Goal: Task Accomplishment & Management: Manage account settings

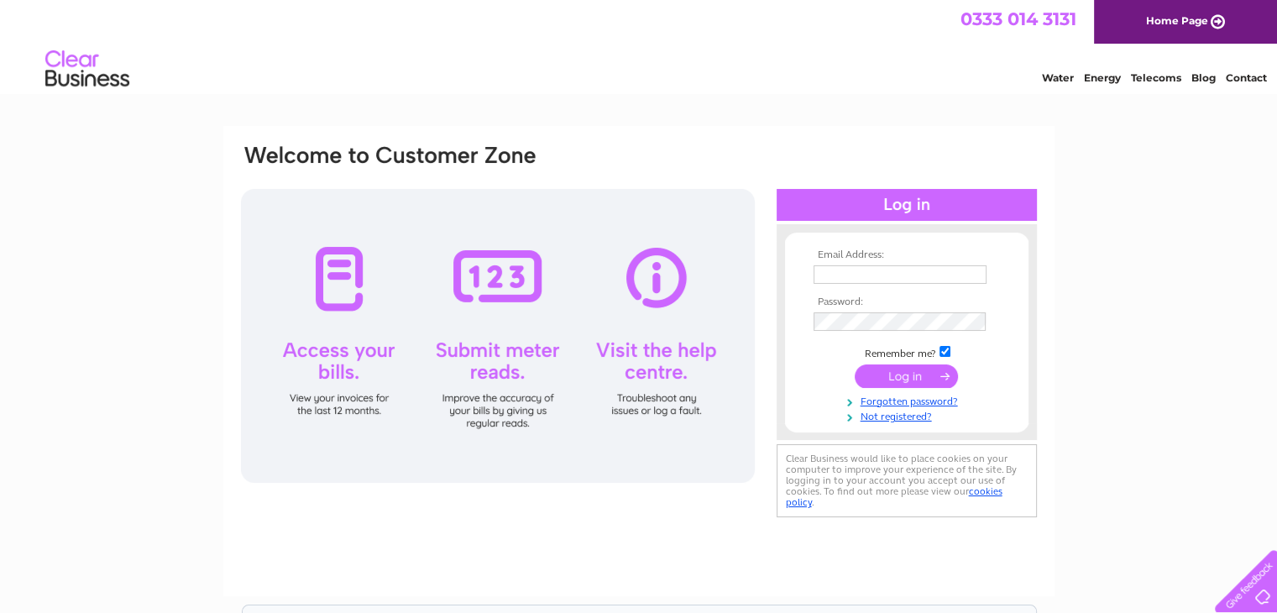
click at [890, 266] on input "text" at bounding box center [899, 274] width 173 height 18
type input "lyndee.wilson@hotmail.com"
click at [855, 365] on input "submit" at bounding box center [906, 377] width 103 height 24
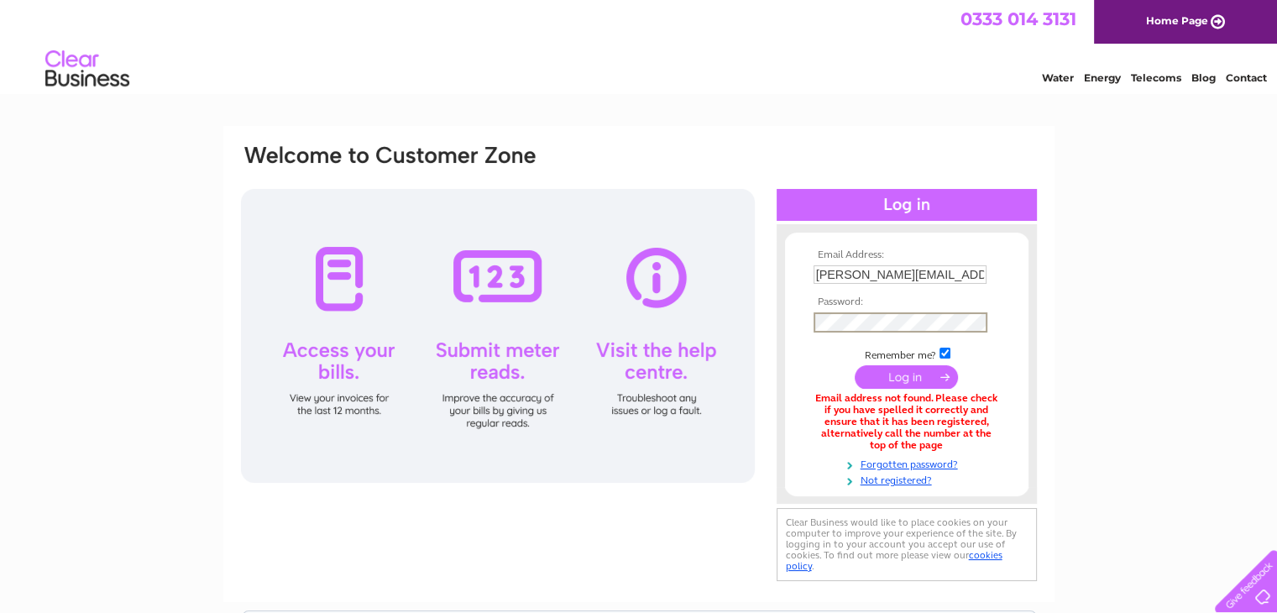
click at [855, 365] on input "submit" at bounding box center [906, 377] width 103 height 24
drag, startPoint x: 975, startPoint y: 278, endPoint x: 546, endPoint y: 339, distance: 433.3
click at [546, 339] on div "Email Address: lyndee.wilson@hotmail.com Password:" at bounding box center [638, 364] width 799 height 442
type input "lyndee.wilson@cbchouse.co.uk"
click at [855, 365] on input "submit" at bounding box center [906, 377] width 103 height 24
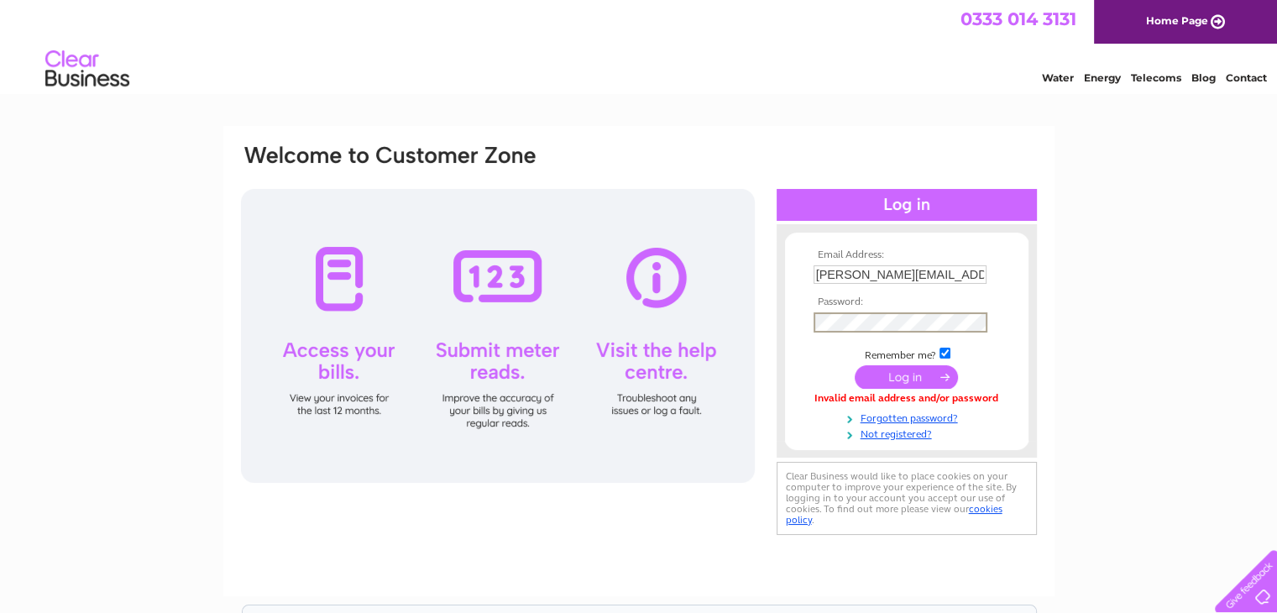
click at [855, 365] on input "submit" at bounding box center [906, 377] width 103 height 24
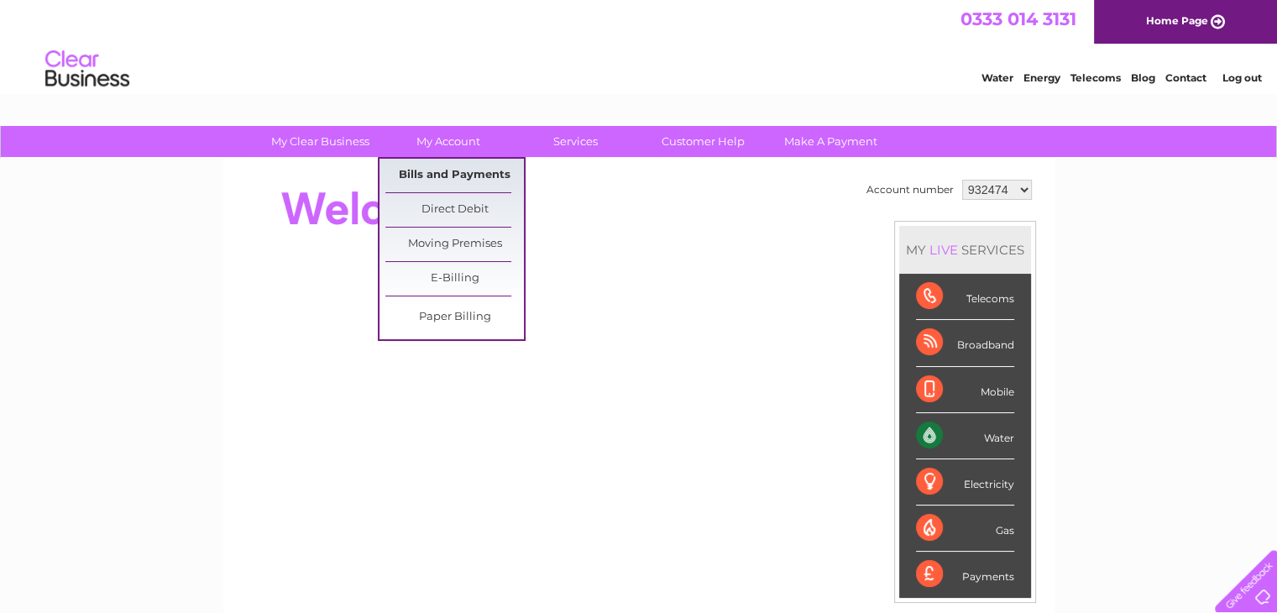
click at [420, 172] on link "Bills and Payments" at bounding box center [454, 176] width 139 height 34
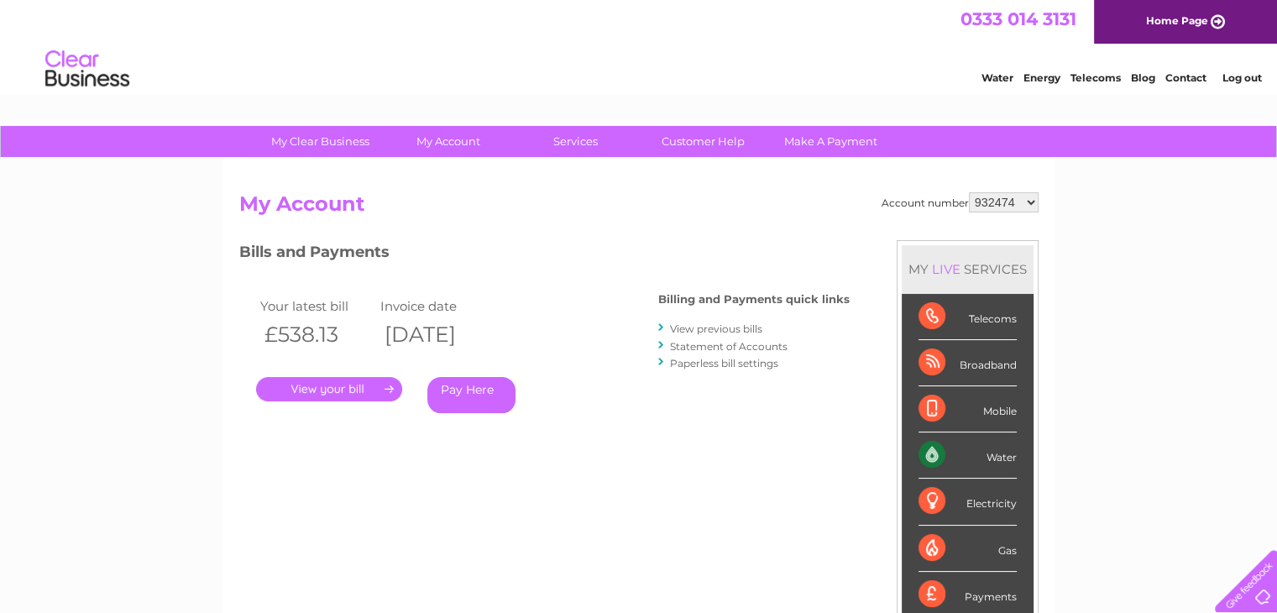
click at [339, 394] on link "." at bounding box center [329, 389] width 146 height 24
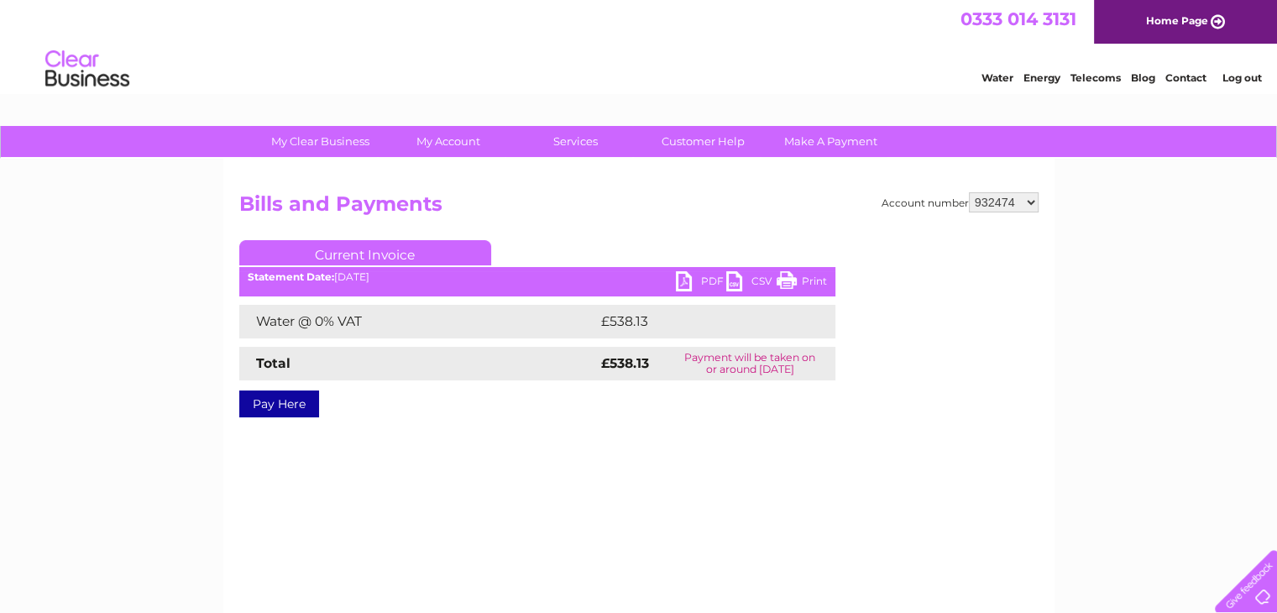
click at [701, 281] on link "PDF" at bounding box center [701, 283] width 50 height 24
click at [695, 276] on link "PDF" at bounding box center [701, 283] width 50 height 24
click at [1105, 317] on div "My Clear Business Login Details My Details My Preferences Link Account My Accou…" at bounding box center [638, 521] width 1277 height 790
click at [1029, 212] on h2 "Bills and Payments" at bounding box center [638, 208] width 799 height 32
click at [1027, 210] on select "932474 1106565" at bounding box center [1004, 202] width 70 height 20
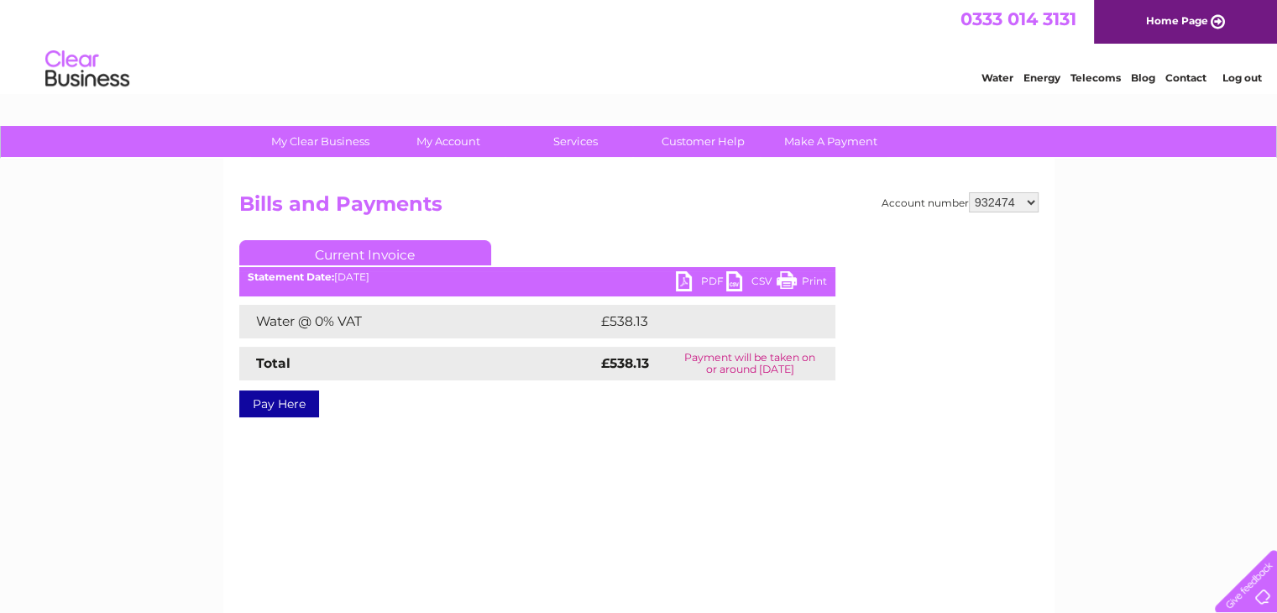
select select "1106565"
click at [970, 192] on select "932474 1106565" at bounding box center [1004, 202] width 70 height 20
click at [468, 274] on div "Statement Date: 02/09/2025" at bounding box center [537, 277] width 596 height 12
click at [1010, 211] on select "932474 1106565" at bounding box center [1004, 202] width 70 height 20
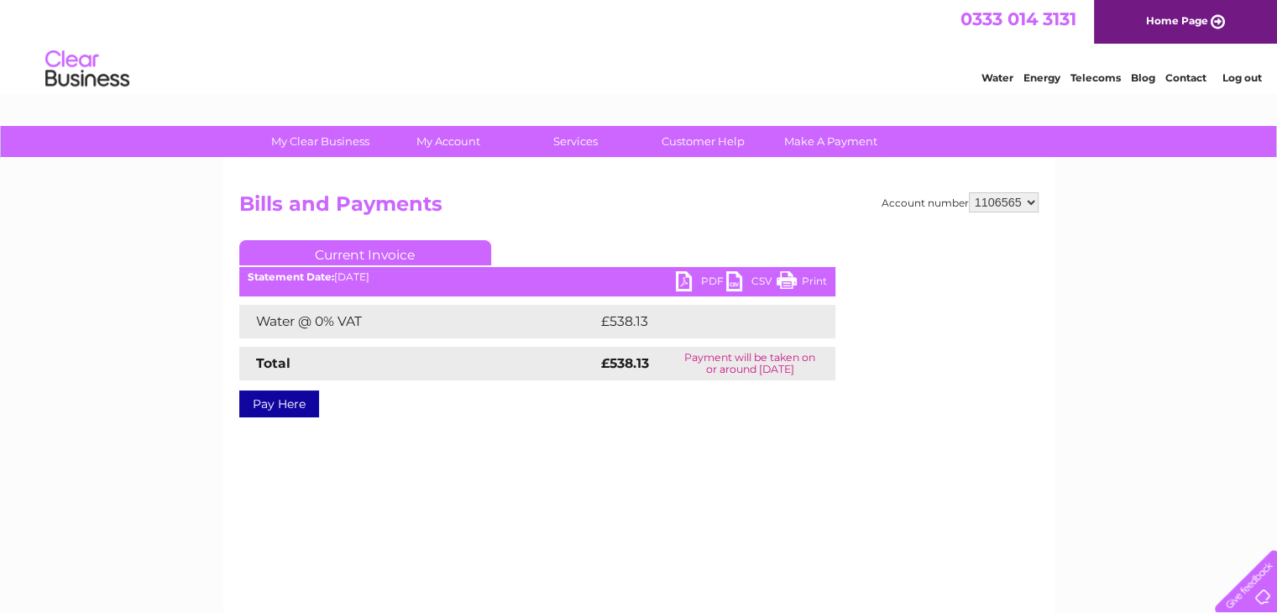
click at [970, 192] on select "932474 1106565" at bounding box center [1004, 202] width 70 height 20
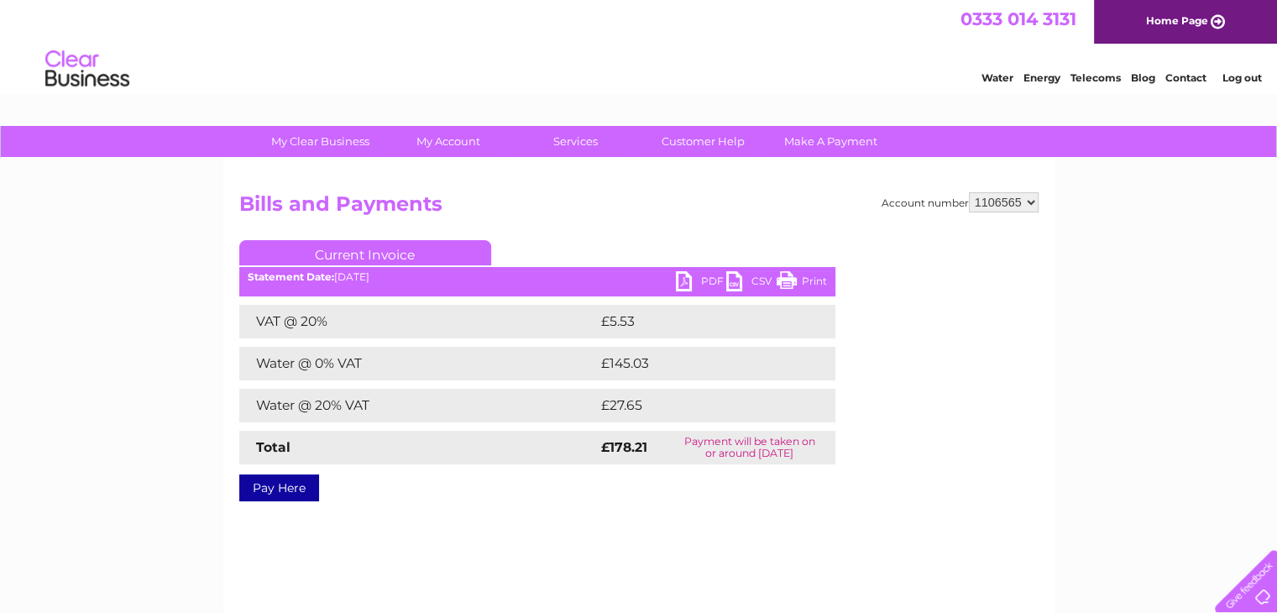
click at [708, 290] on link "PDF" at bounding box center [701, 283] width 50 height 24
